Goal: Task Accomplishment & Management: Manage account settings

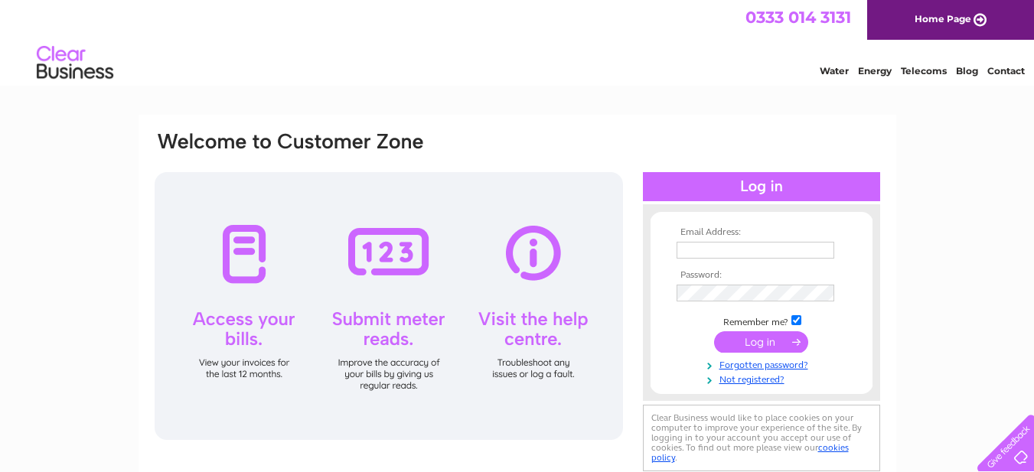
type input "mobilemax200@hotmail.com"
click at [768, 335] on input "submit" at bounding box center [761, 341] width 94 height 21
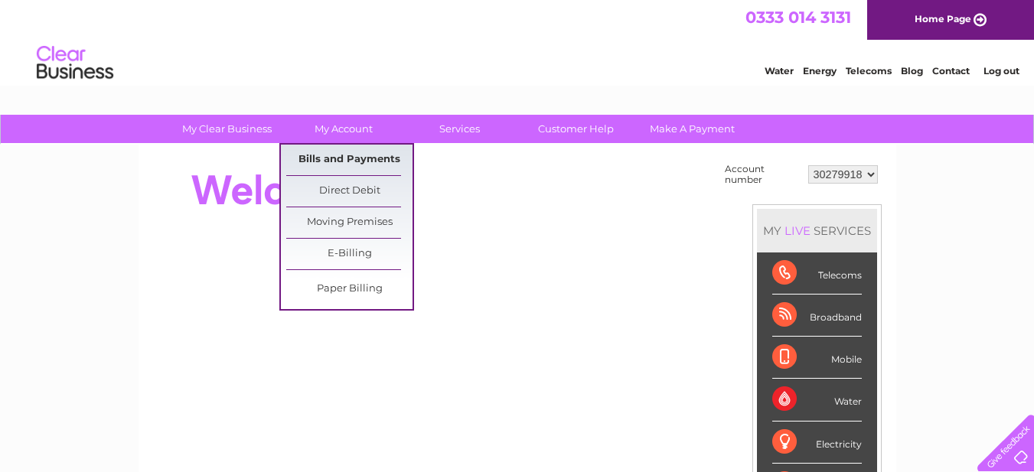
click at [329, 164] on link "Bills and Payments" at bounding box center [349, 160] width 126 height 31
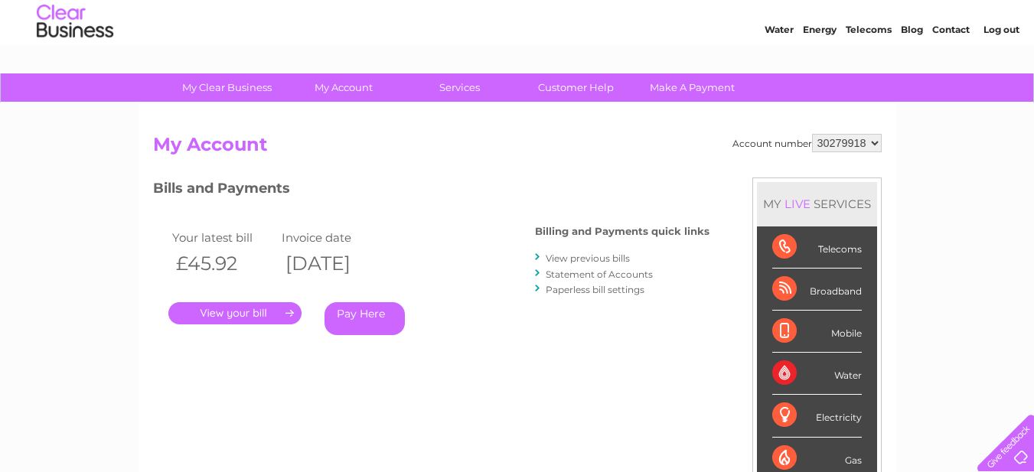
scroll to position [77, 0]
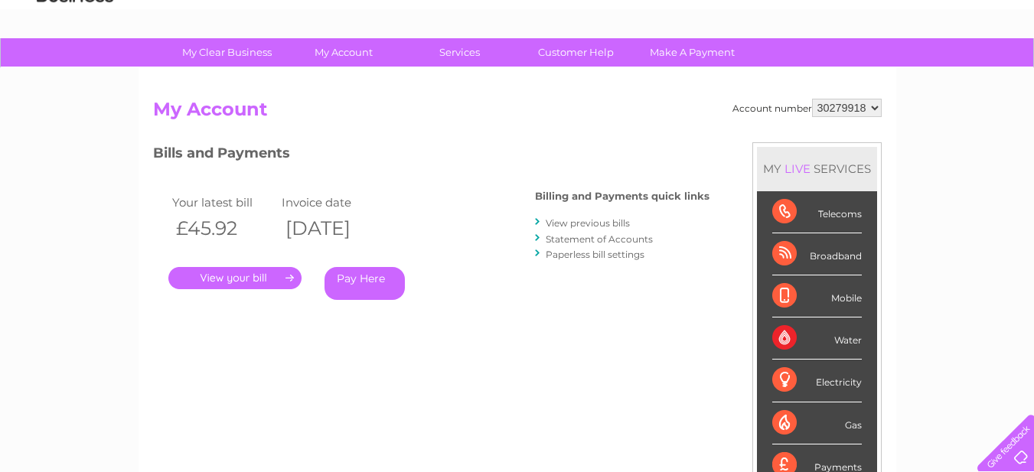
click at [288, 280] on link "." at bounding box center [234, 278] width 133 height 22
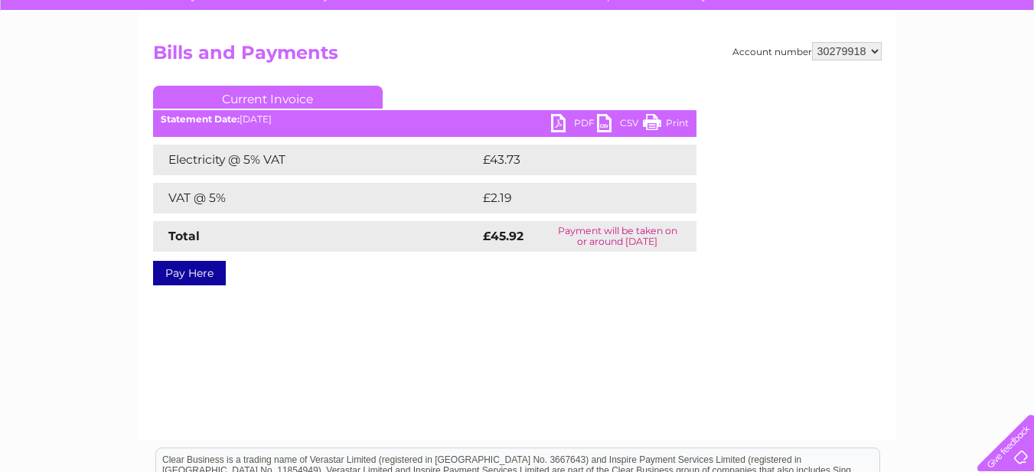
scroll to position [153, 0]
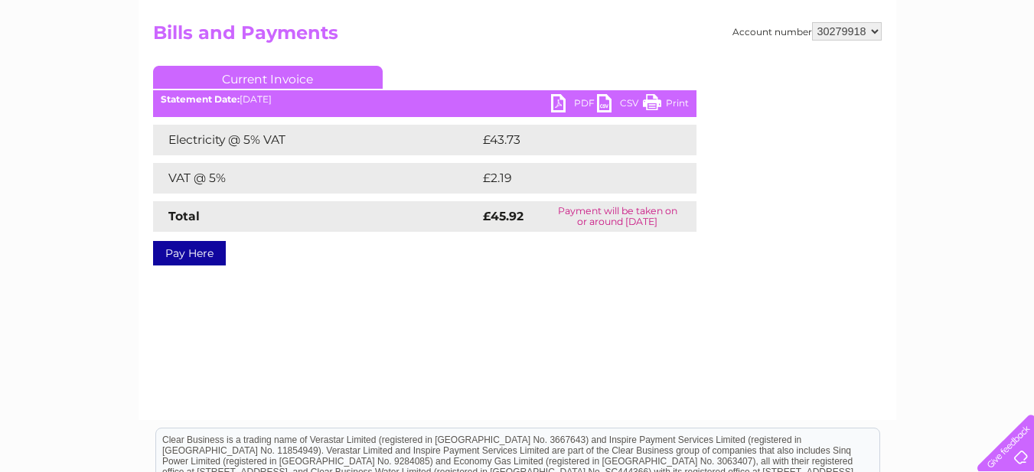
click at [873, 31] on select "30279918" at bounding box center [847, 31] width 70 height 18
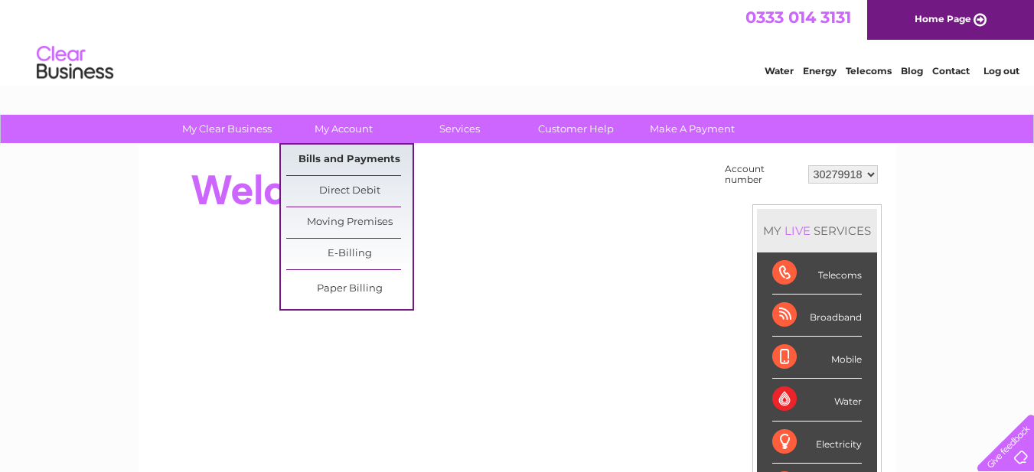
click at [336, 156] on link "Bills and Payments" at bounding box center [349, 160] width 126 height 31
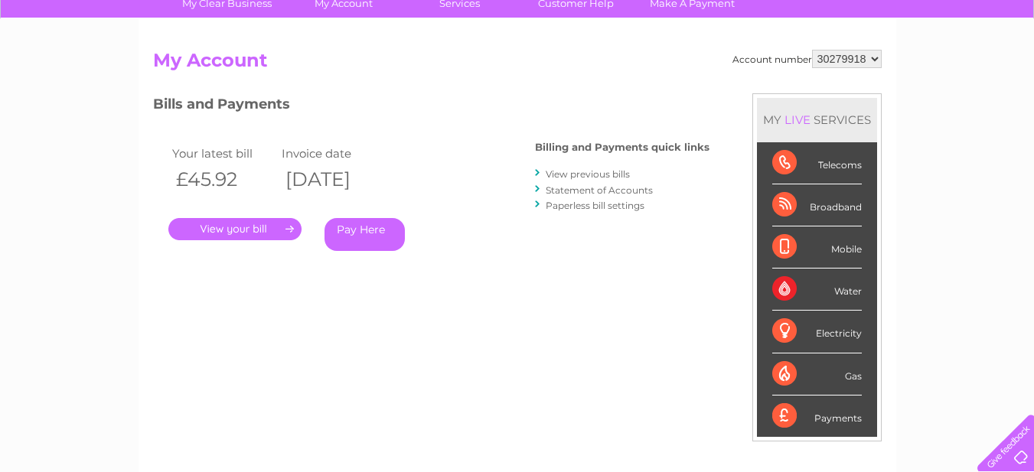
scroll to position [153, 0]
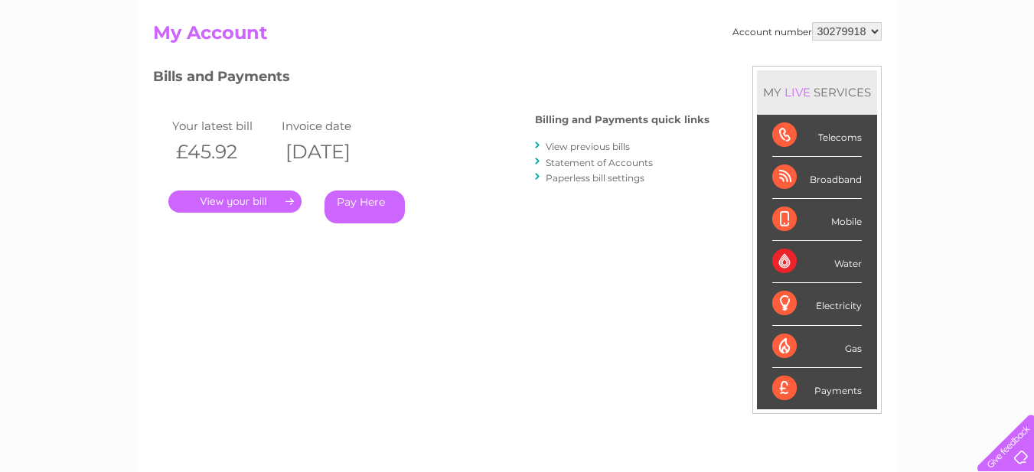
click at [258, 204] on link "." at bounding box center [234, 202] width 133 height 22
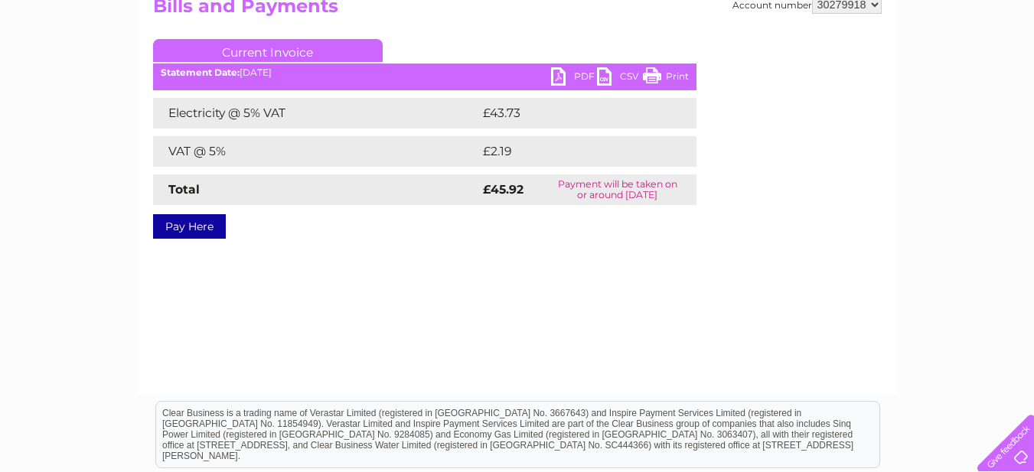
scroll to position [153, 0]
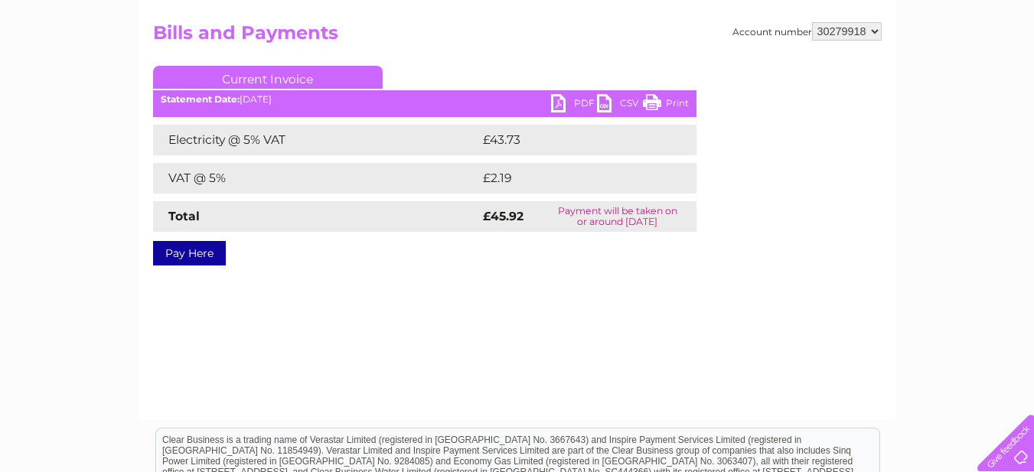
click at [565, 106] on link "PDF" at bounding box center [574, 105] width 46 height 22
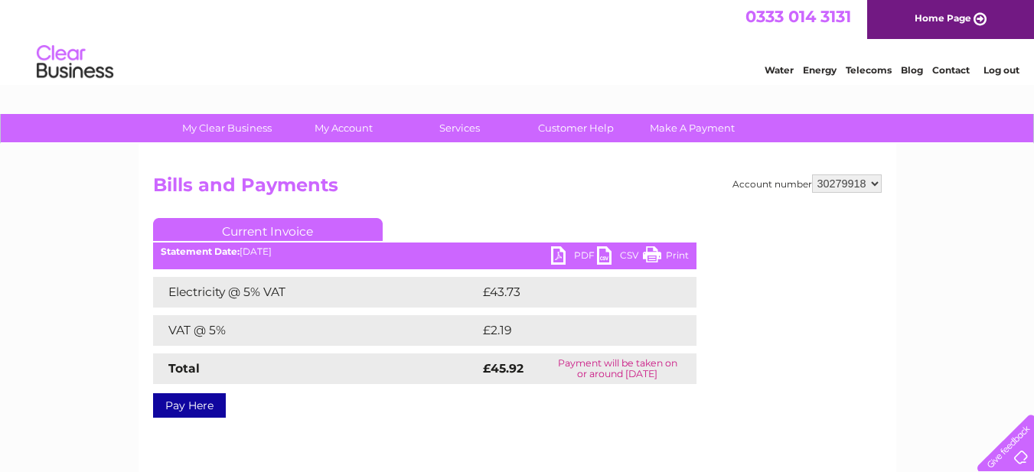
scroll to position [0, 0]
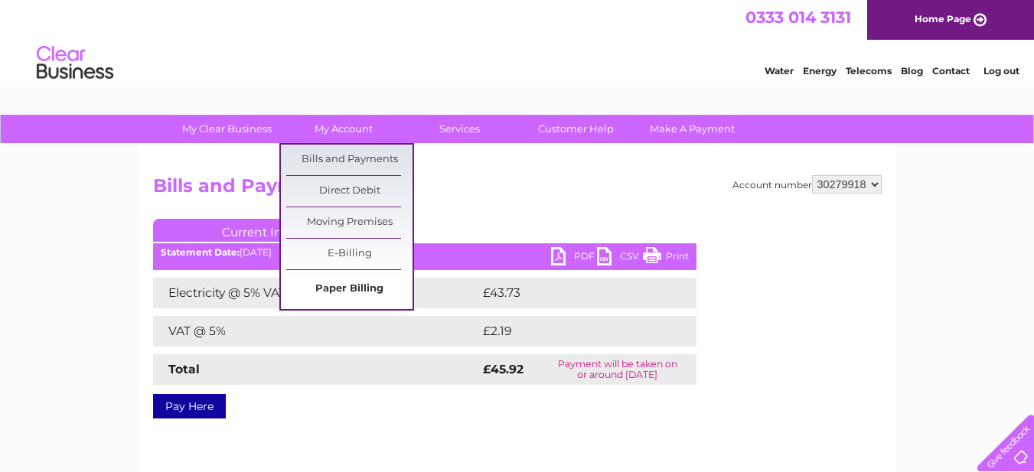
click at [337, 280] on link "Paper Billing" at bounding box center [349, 289] width 126 height 31
click at [319, 157] on link "Bills and Payments" at bounding box center [349, 160] width 126 height 31
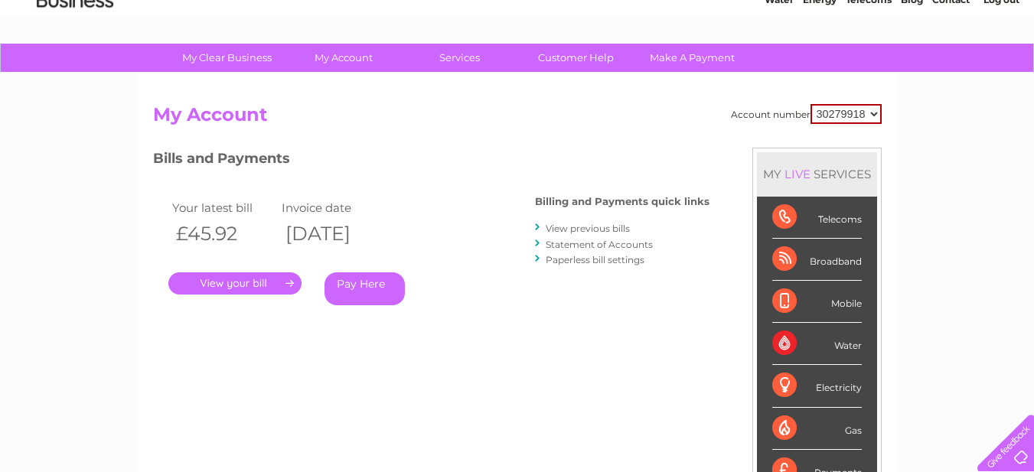
scroll to position [70, 0]
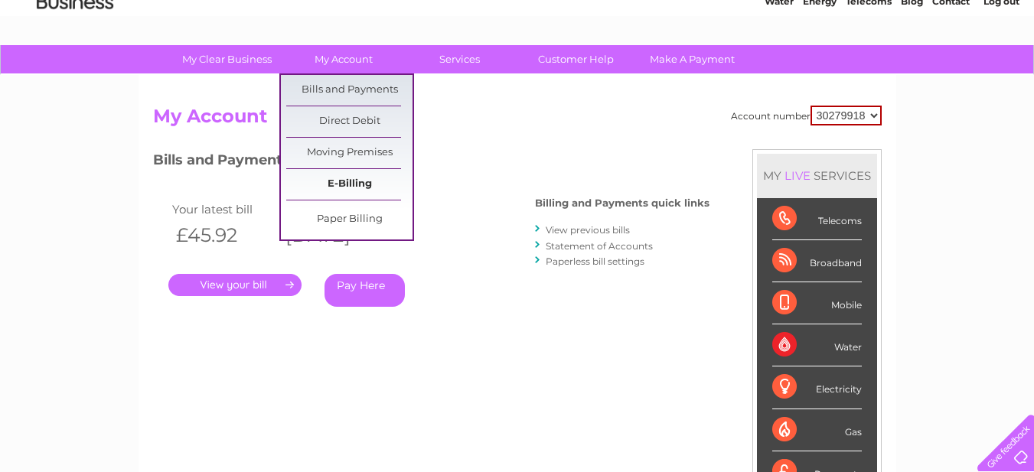
click at [350, 180] on link "E-Billing" at bounding box center [349, 184] width 126 height 31
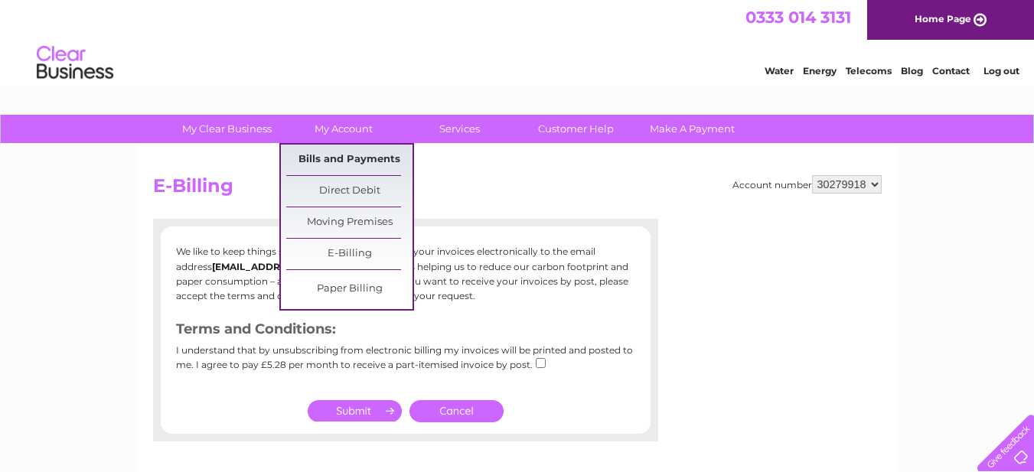
click at [339, 165] on link "Bills and Payments" at bounding box center [349, 160] width 126 height 31
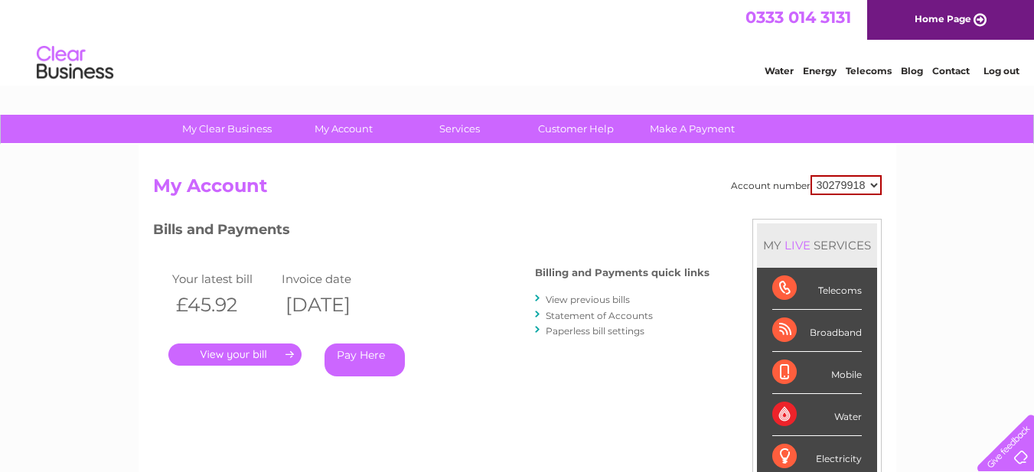
click at [289, 355] on link "." at bounding box center [234, 355] width 133 height 22
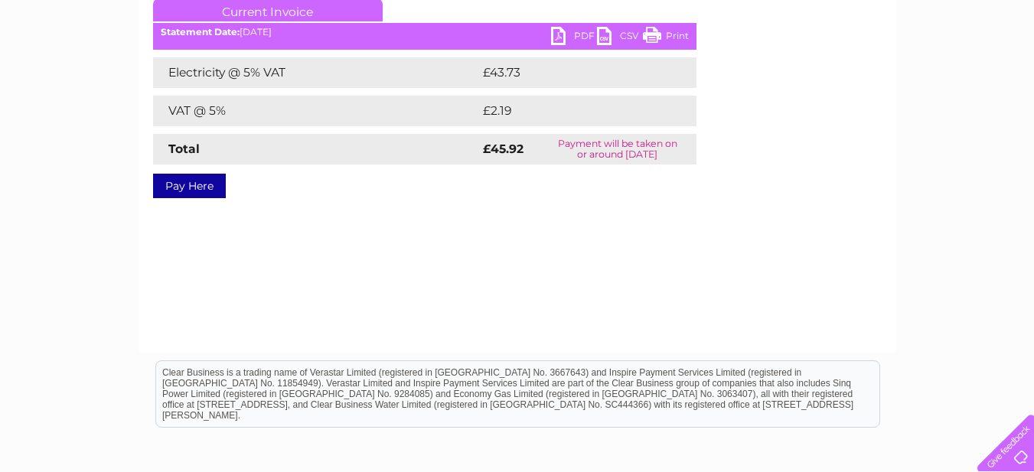
scroll to position [145, 0]
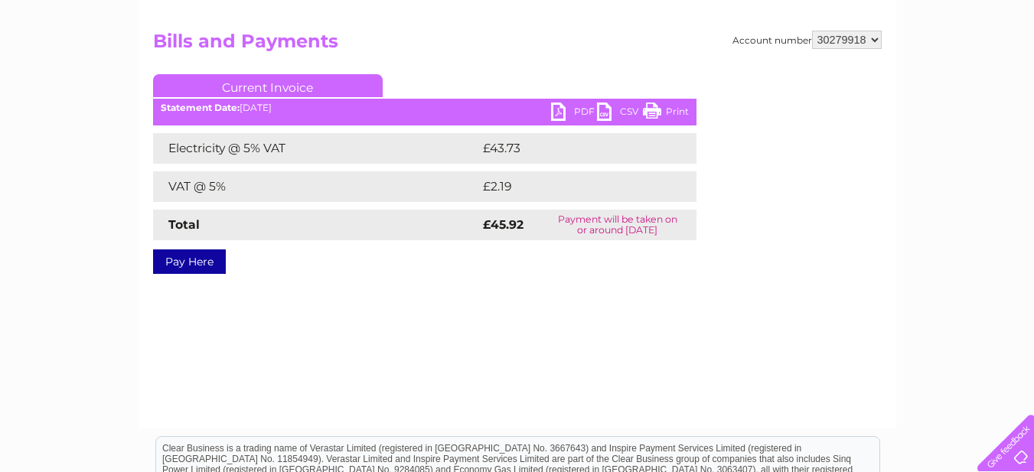
click at [882, 38] on div "Account number 30279918 Bills and Payments Current Invoice PDF CSV Print £43.73" at bounding box center [518, 214] width 758 height 429
click at [873, 38] on select "30279918" at bounding box center [847, 40] width 70 height 18
click at [812, 31] on select "30279918" at bounding box center [847, 40] width 70 height 18
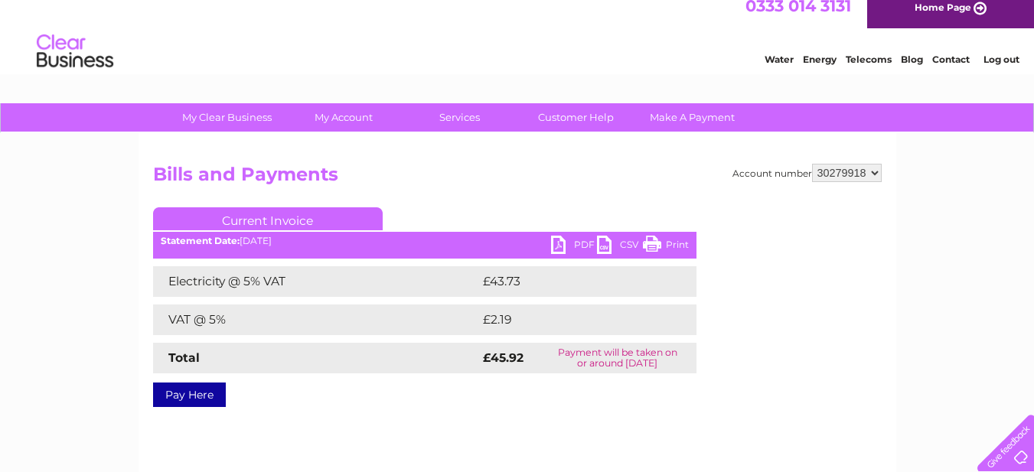
scroll to position [0, 0]
